Goal: Find specific page/section: Find specific page/section

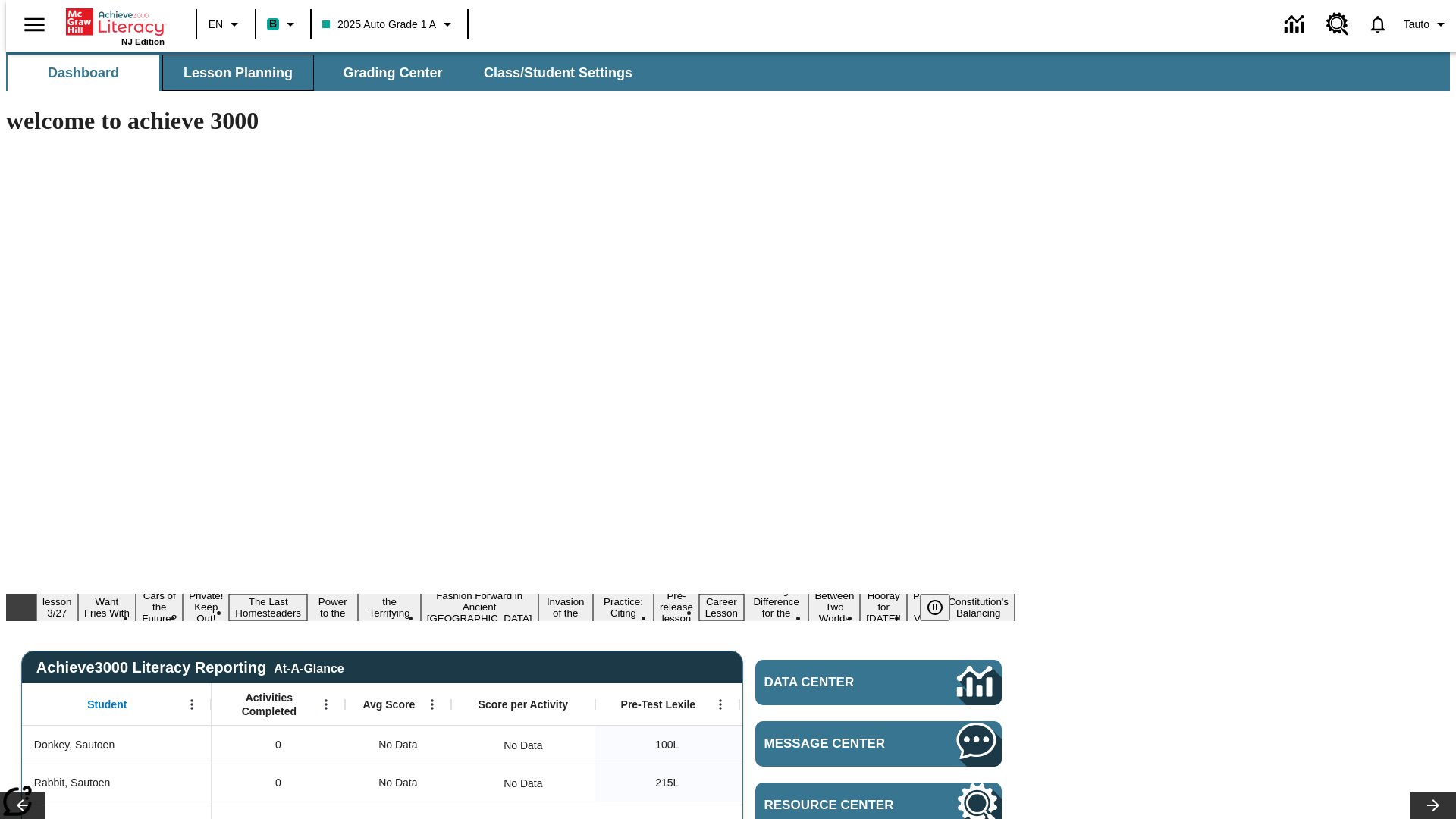
click at [232, 72] on span "Lesson Planning" at bounding box center [238, 72] width 110 height 17
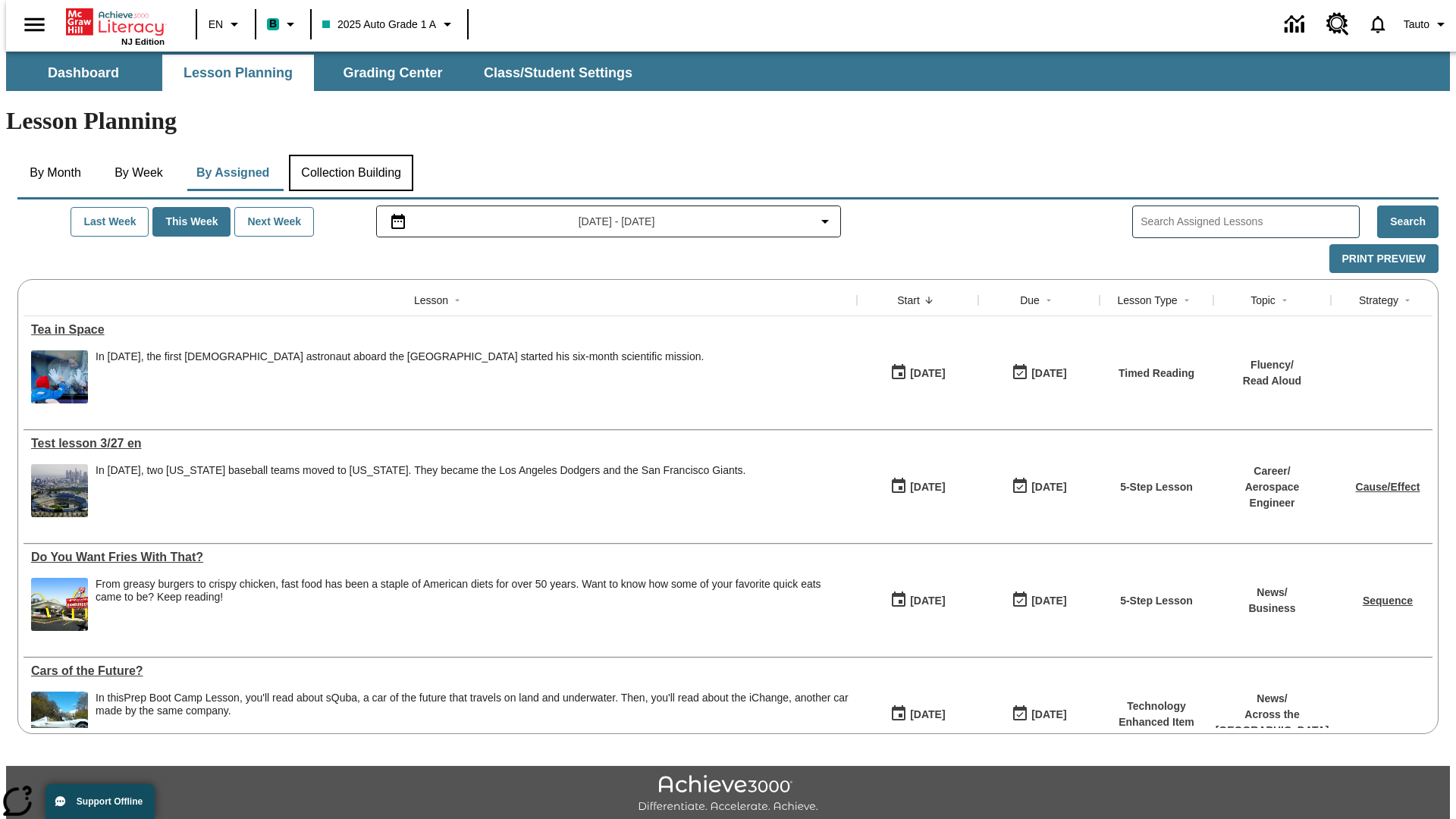
click at [350, 155] on button "Collection Building" at bounding box center [351, 173] width 124 height 36
